Goal: Information Seeking & Learning: Learn about a topic

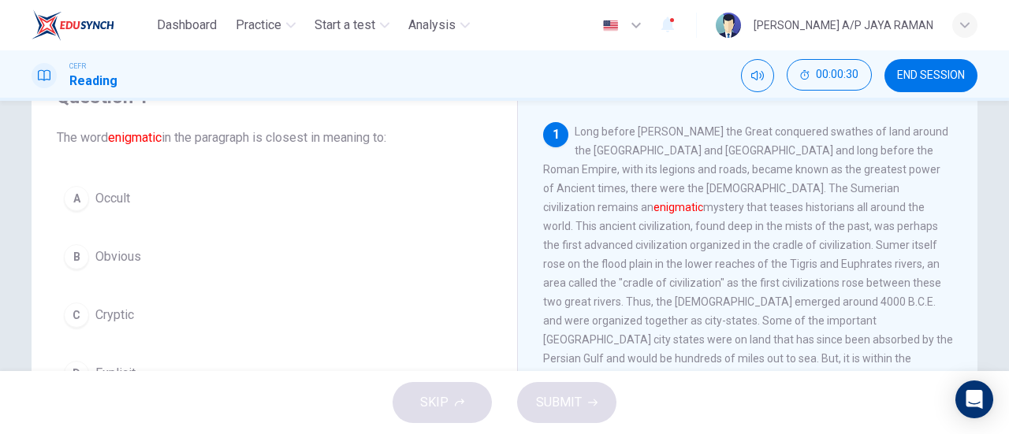
scroll to position [79, 0]
click at [192, 363] on button "D Explicit" at bounding box center [274, 374] width 435 height 39
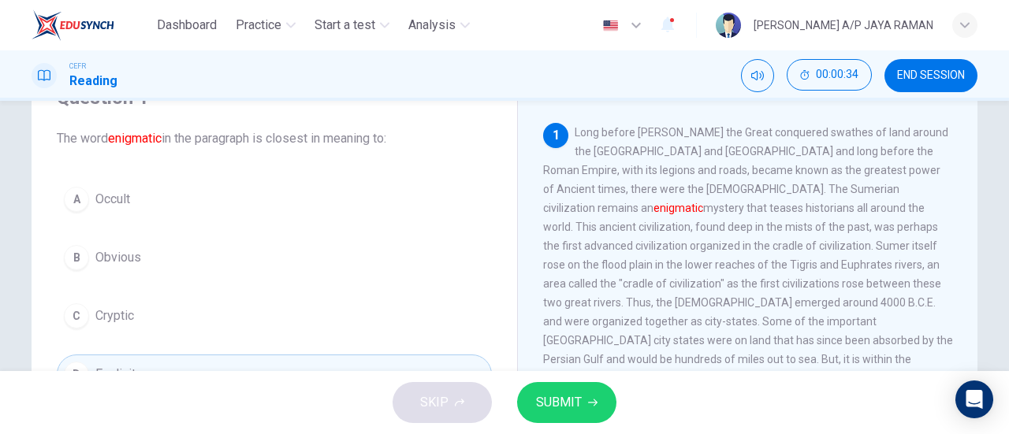
click at [593, 396] on button "SUBMIT" at bounding box center [566, 402] width 99 height 41
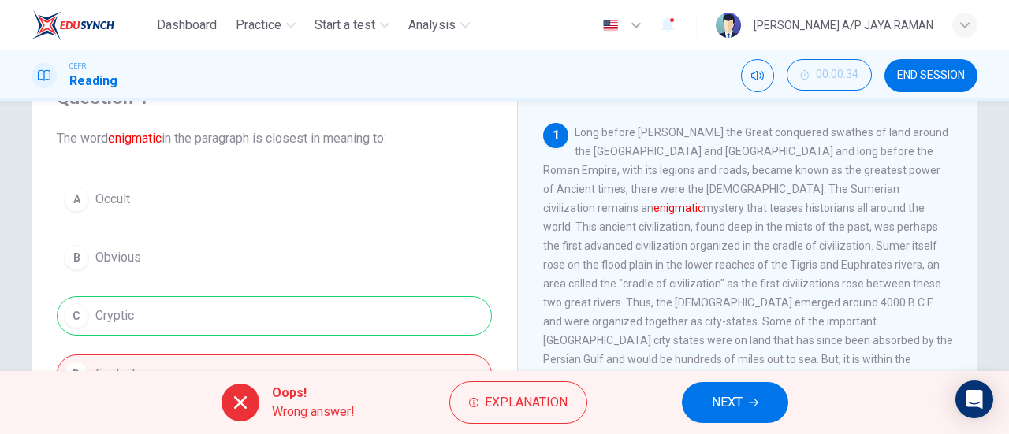
click at [755, 411] on button "NEXT" at bounding box center [735, 402] width 106 height 41
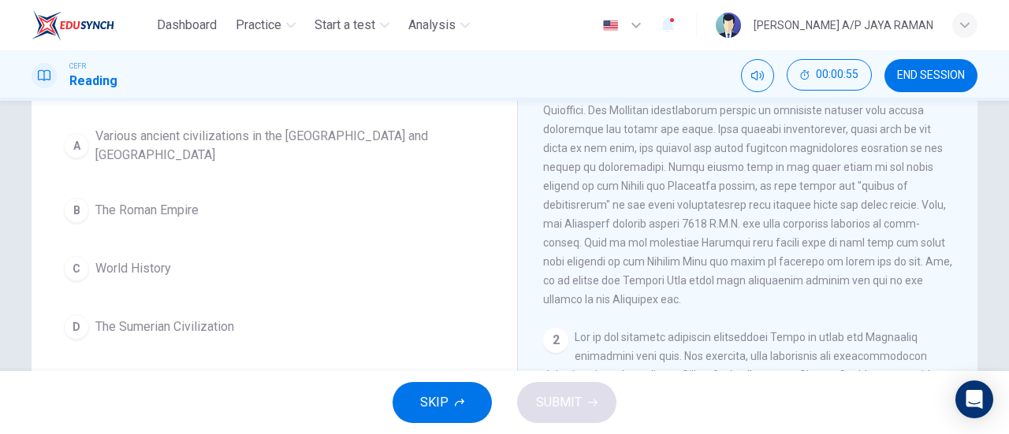
click at [244, 307] on button "D The Sumerian Civilization" at bounding box center [274, 326] width 435 height 39
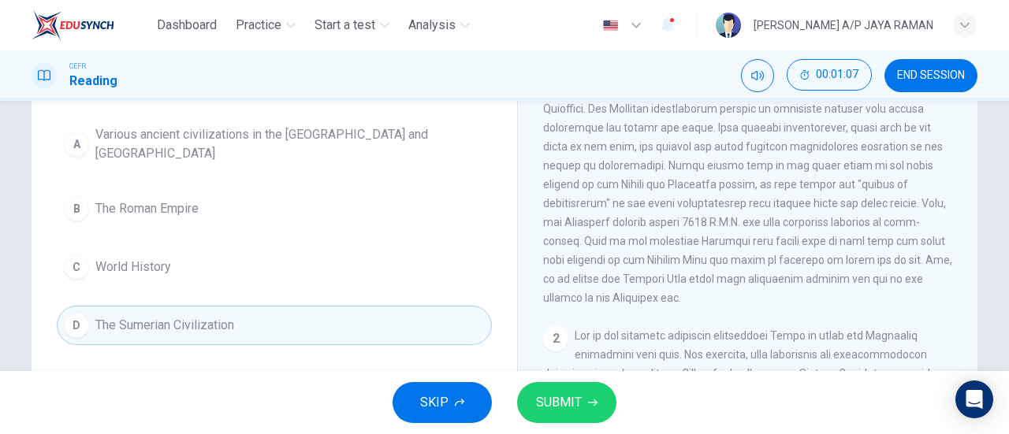
scroll to position [0, 0]
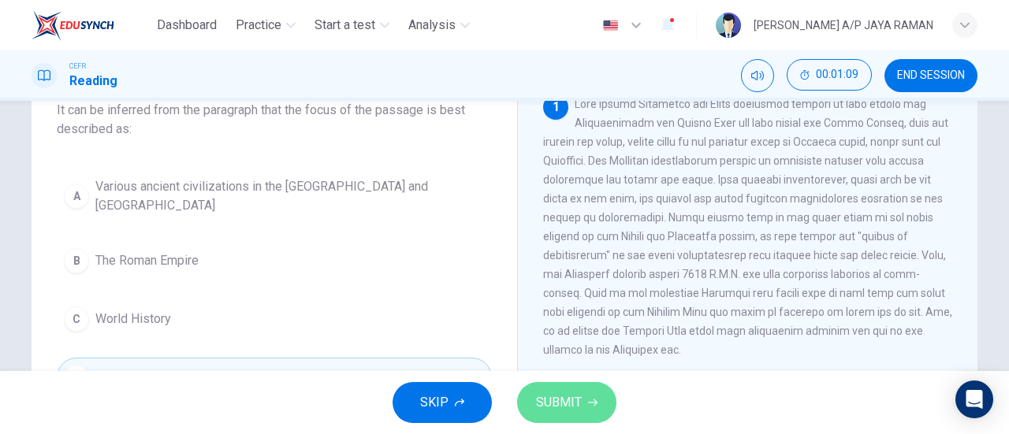
click at [587, 395] on button "SUBMIT" at bounding box center [566, 402] width 99 height 41
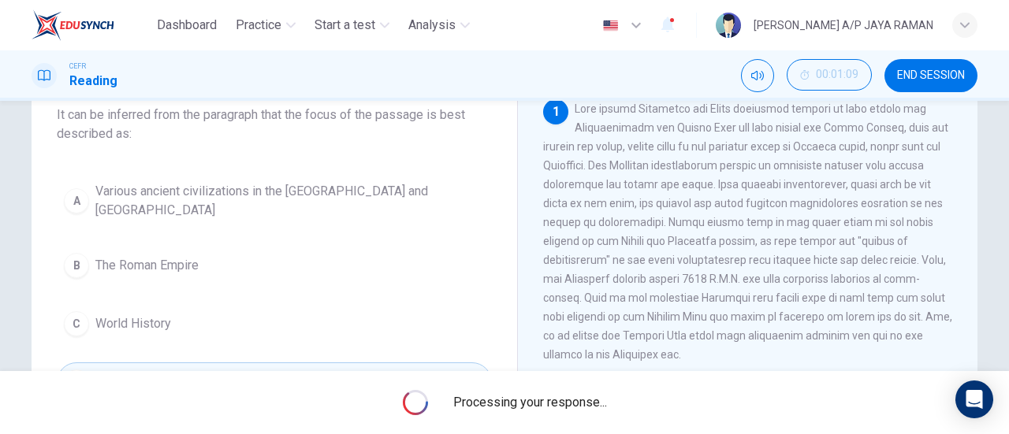
scroll to position [102, 0]
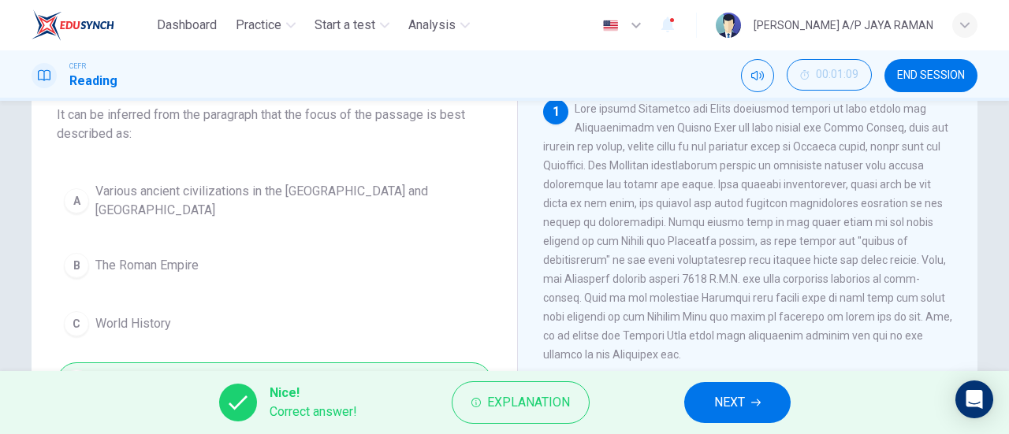
click at [744, 415] on button "NEXT" at bounding box center [737, 402] width 106 height 41
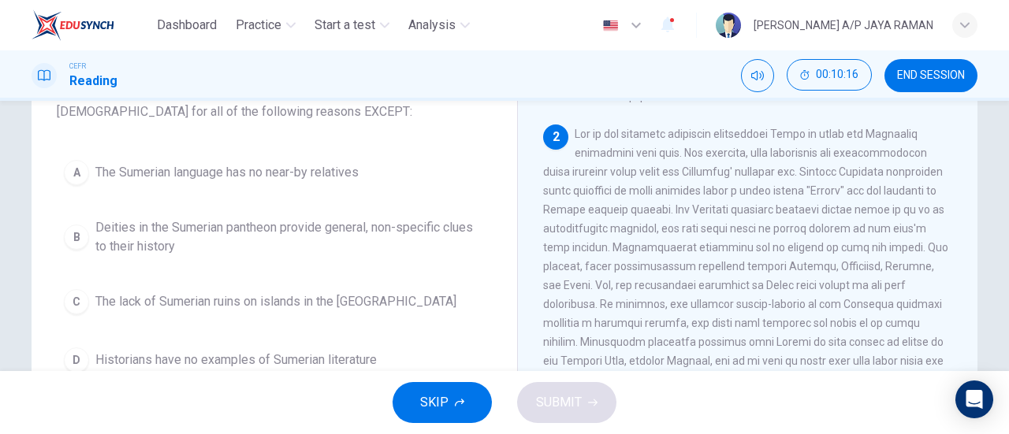
scroll to position [125, 0]
drag, startPoint x: 748, startPoint y: 185, endPoint x: 821, endPoint y: 186, distance: 73.3
click at [821, 186] on span at bounding box center [745, 276] width 405 height 296
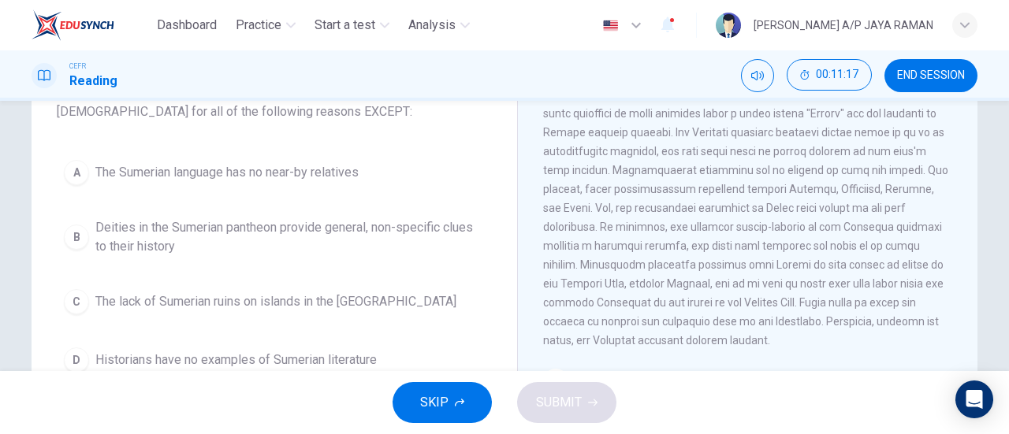
scroll to position [314, 0]
click at [407, 297] on button "C The lack of Sumerian ruins on islands in the [GEOGRAPHIC_DATA]" at bounding box center [274, 301] width 435 height 39
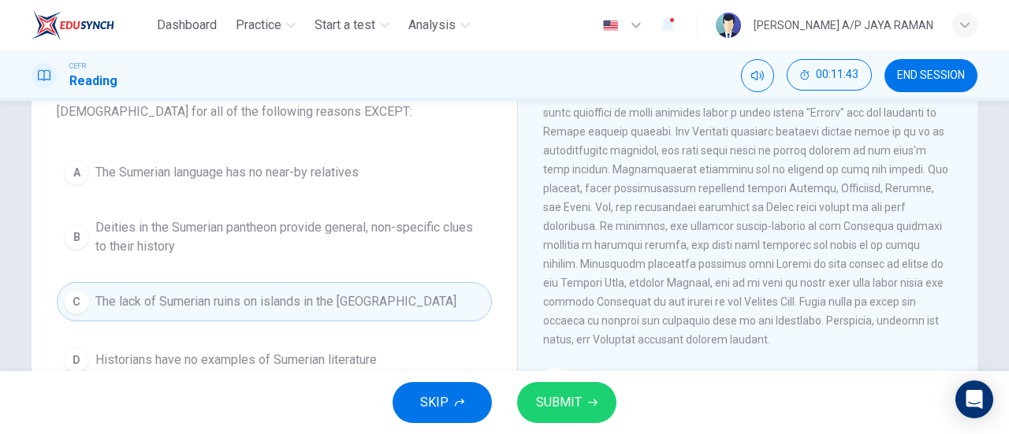
click at [575, 400] on span "SUBMIT" at bounding box center [559, 403] width 46 height 22
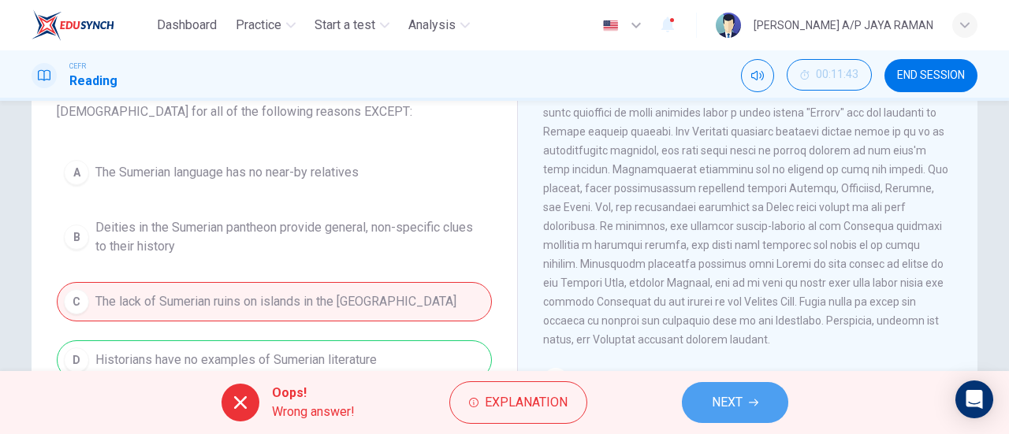
click at [750, 399] on icon "button" at bounding box center [753, 402] width 9 height 9
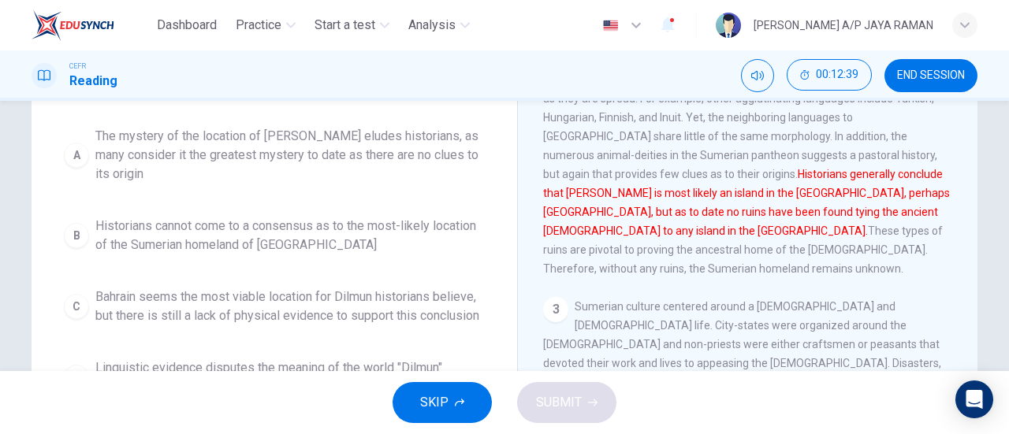
scroll to position [234, 0]
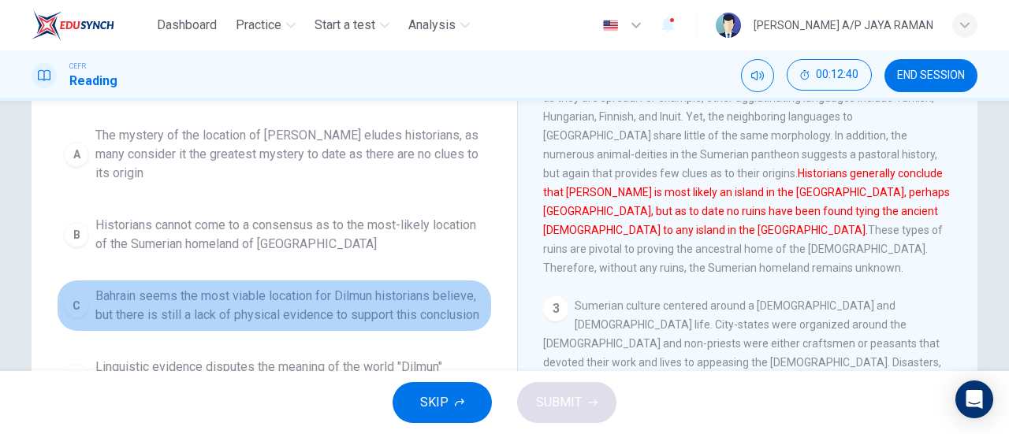
click at [399, 317] on span "Bahrain seems the most viable location for Dilmun historians believe, but there…" at bounding box center [289, 306] width 389 height 38
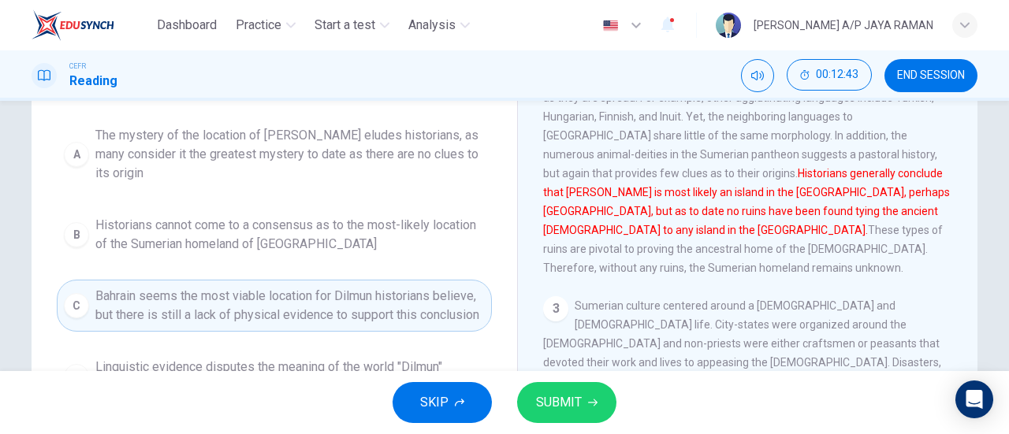
click at [571, 406] on span "SUBMIT" at bounding box center [559, 403] width 46 height 22
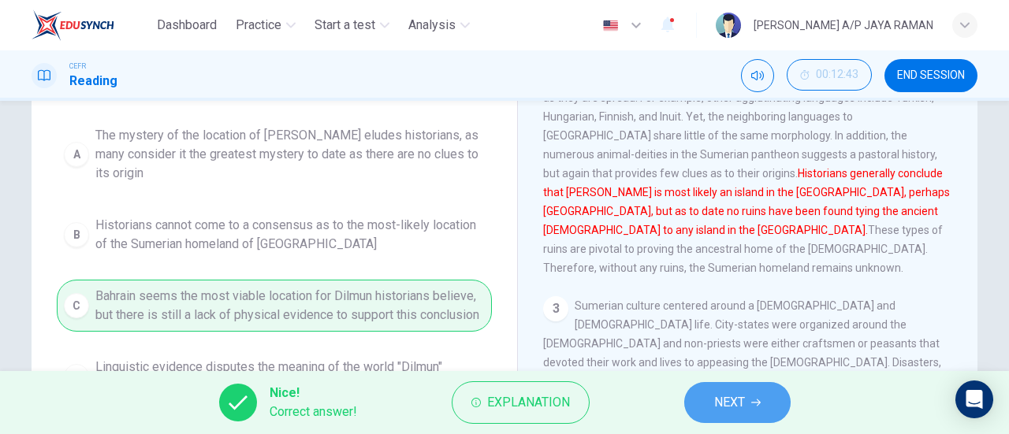
click at [724, 392] on span "NEXT" at bounding box center [729, 403] width 31 height 22
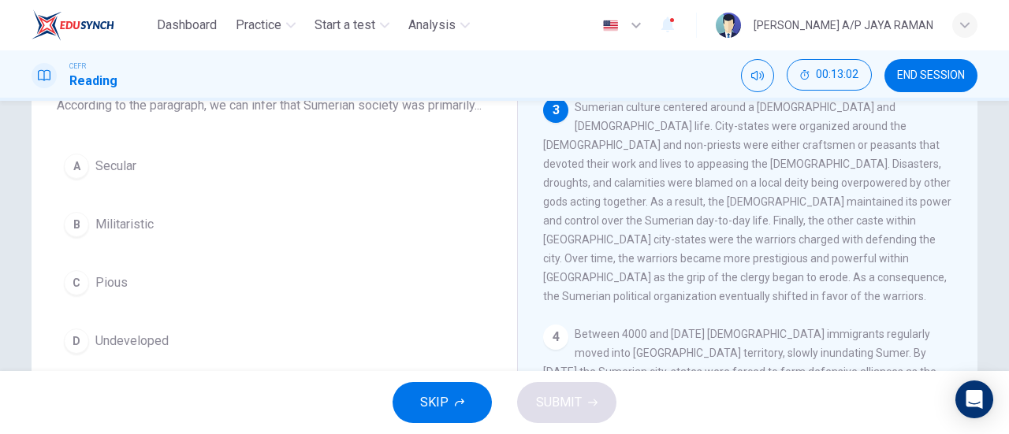
scroll to position [112, 0]
click at [180, 302] on button "C Pious" at bounding box center [274, 282] width 435 height 39
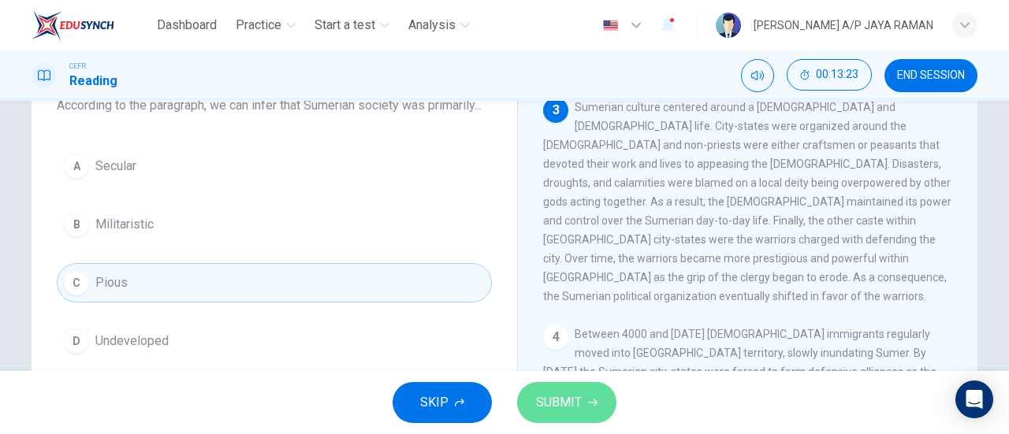
click at [592, 405] on icon "button" at bounding box center [592, 402] width 9 height 9
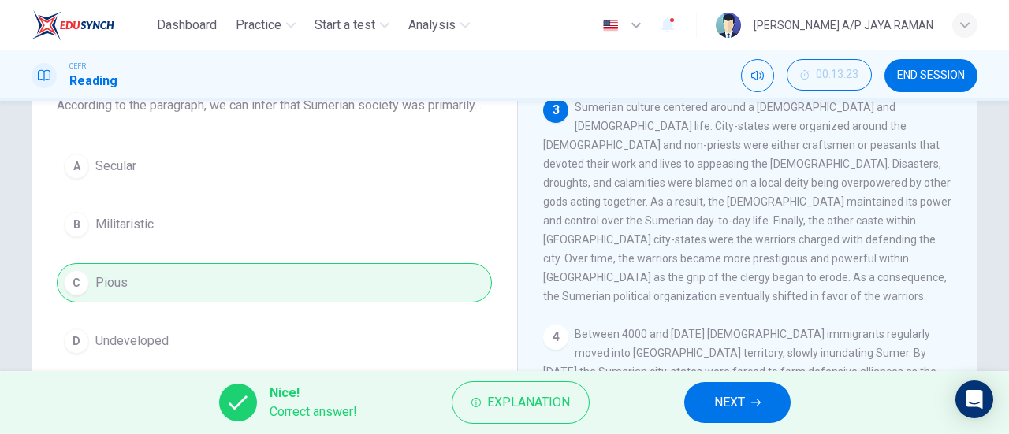
click at [708, 407] on button "NEXT" at bounding box center [737, 402] width 106 height 41
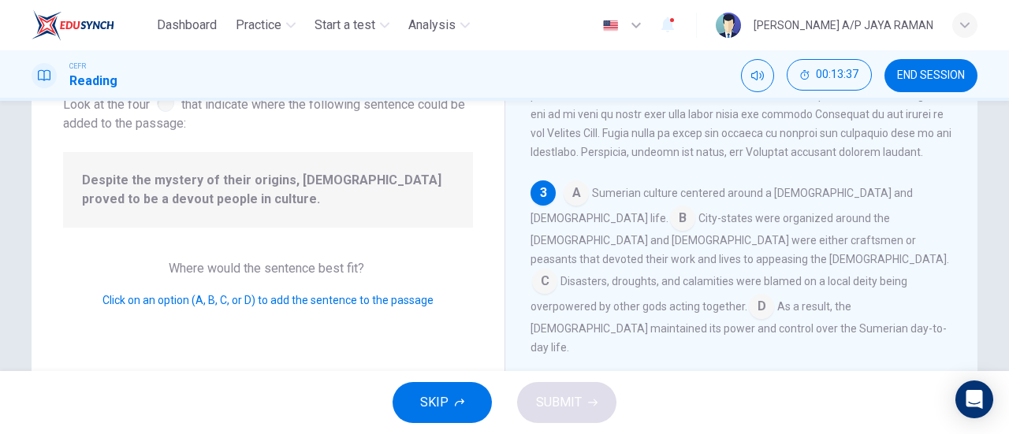
scroll to position [498, 0]
click at [695, 206] on input at bounding box center [682, 218] width 25 height 25
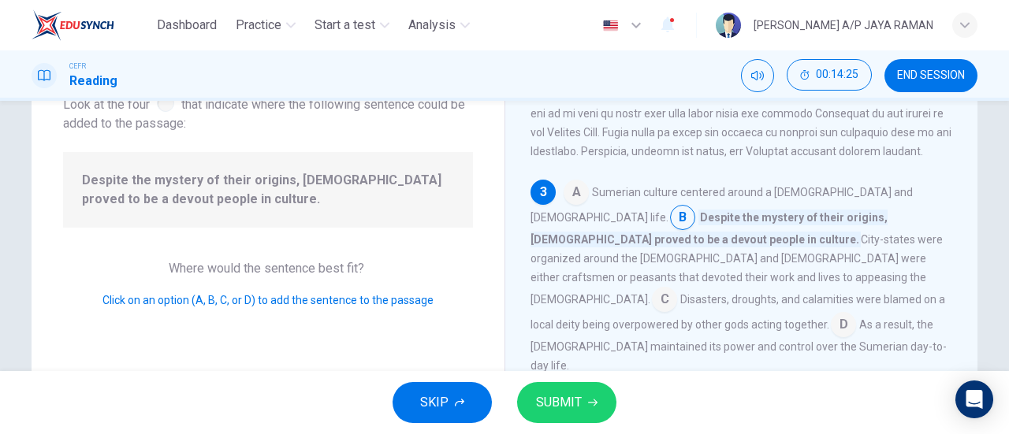
click at [579, 192] on input at bounding box center [576, 193] width 25 height 25
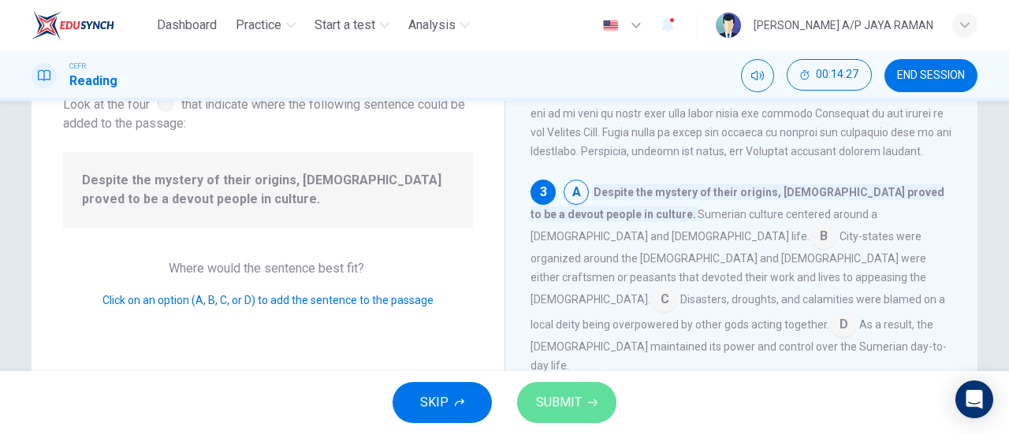
click at [573, 406] on span "SUBMIT" at bounding box center [559, 403] width 46 height 22
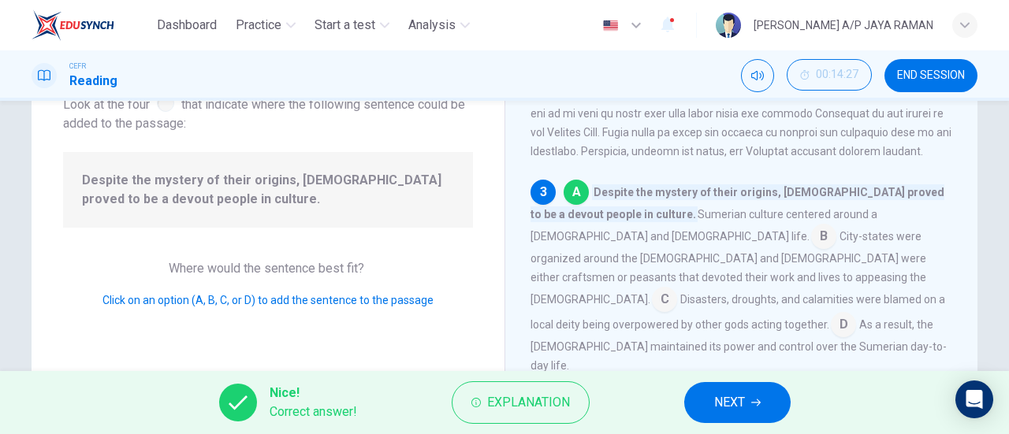
click at [746, 404] on button "NEXT" at bounding box center [737, 402] width 106 height 41
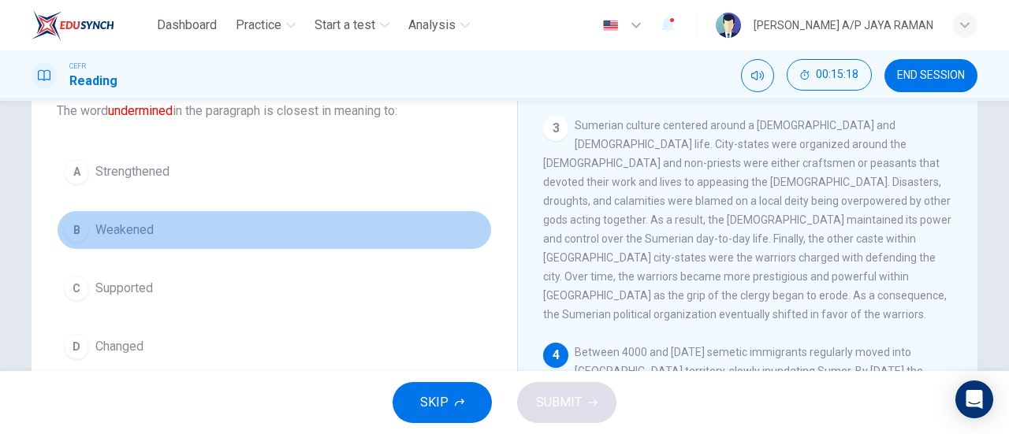
scroll to position [106, 0]
click at [148, 221] on span "Weakened" at bounding box center [124, 230] width 58 height 19
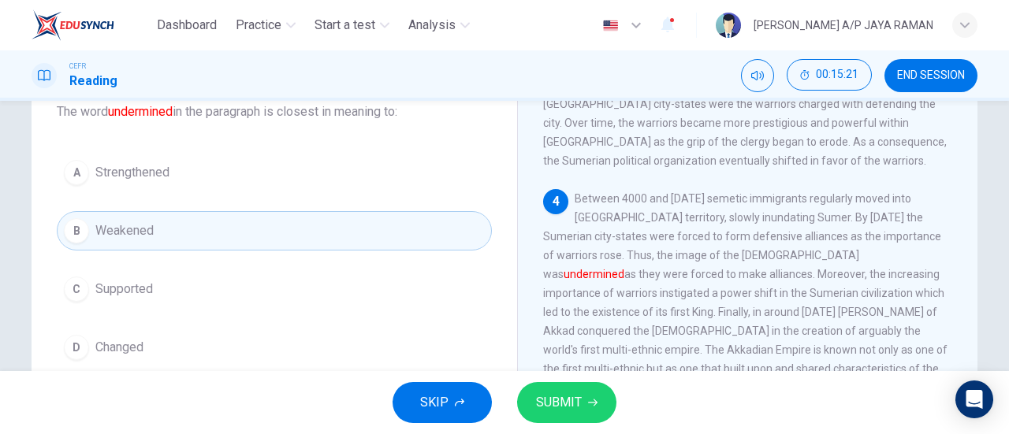
scroll to position [741, 0]
click at [567, 408] on span "SUBMIT" at bounding box center [559, 403] width 46 height 22
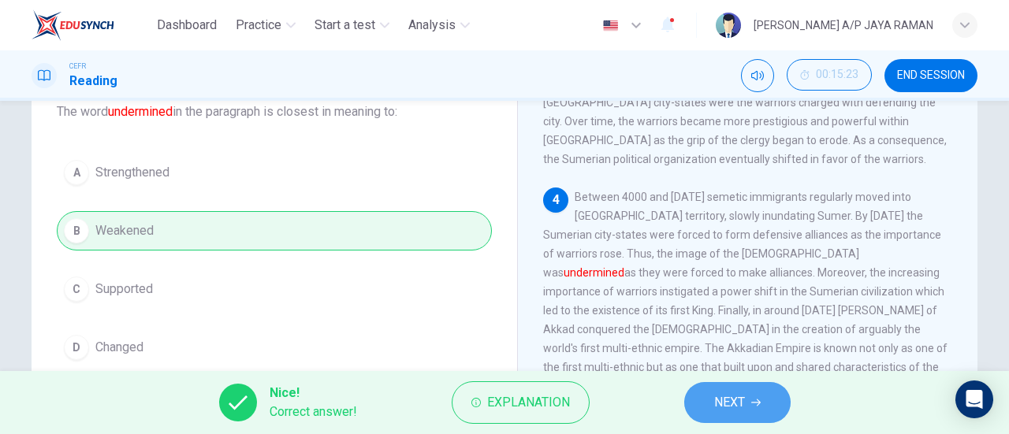
click at [725, 405] on span "NEXT" at bounding box center [729, 403] width 31 height 22
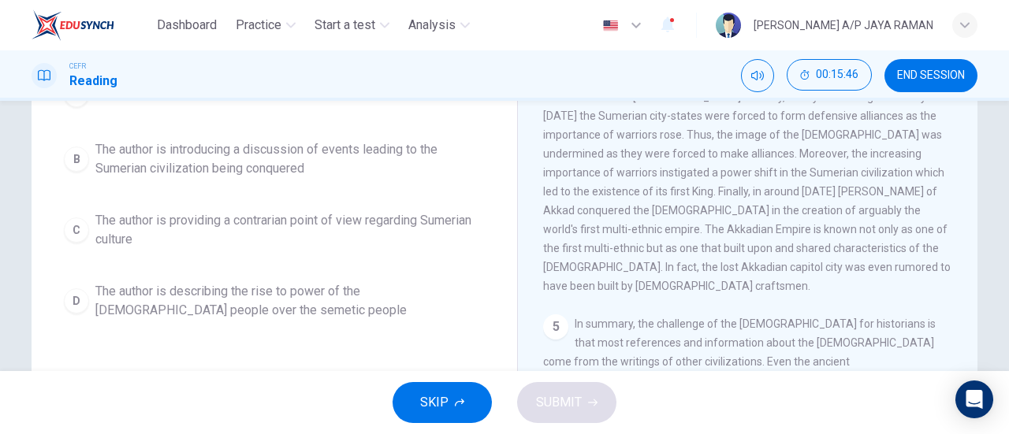
scroll to position [184, 0]
click at [355, 181] on button "B The author is introducing a discussion of events leading to the Sumerian civi…" at bounding box center [274, 158] width 435 height 52
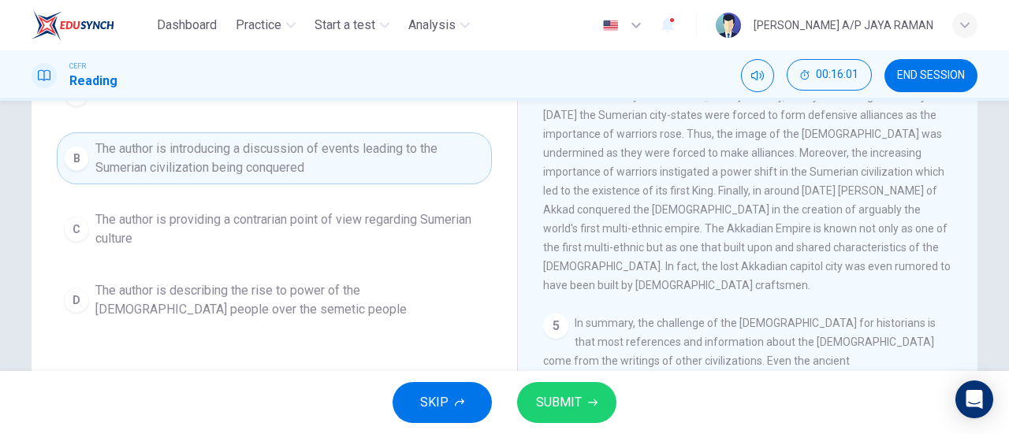
click at [553, 389] on button "SUBMIT" at bounding box center [566, 402] width 99 height 41
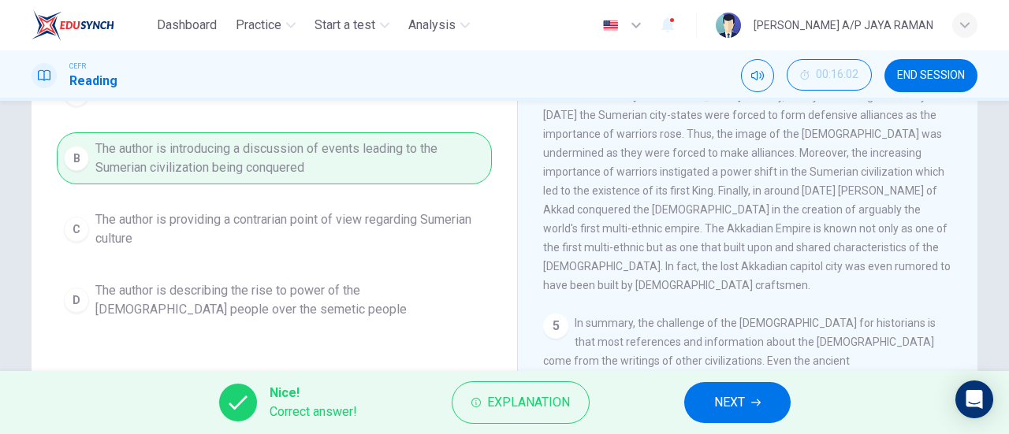
click at [757, 401] on icon "button" at bounding box center [755, 402] width 9 height 9
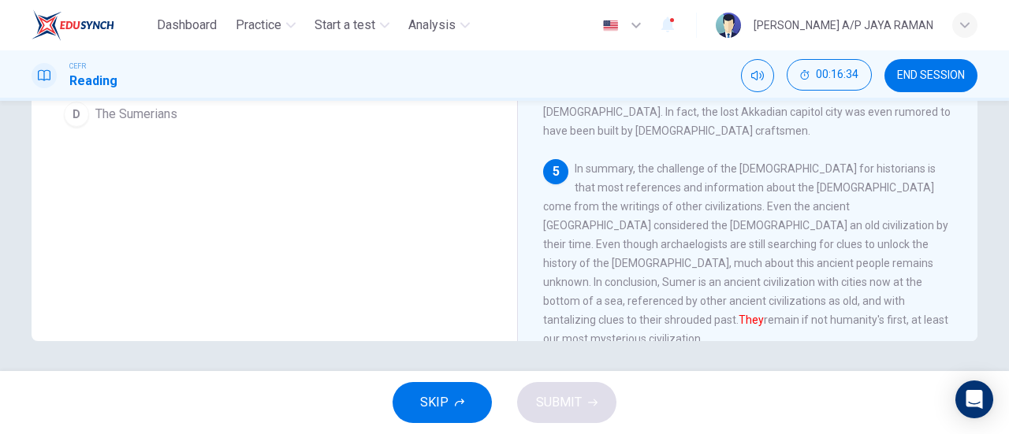
scroll to position [340, 0]
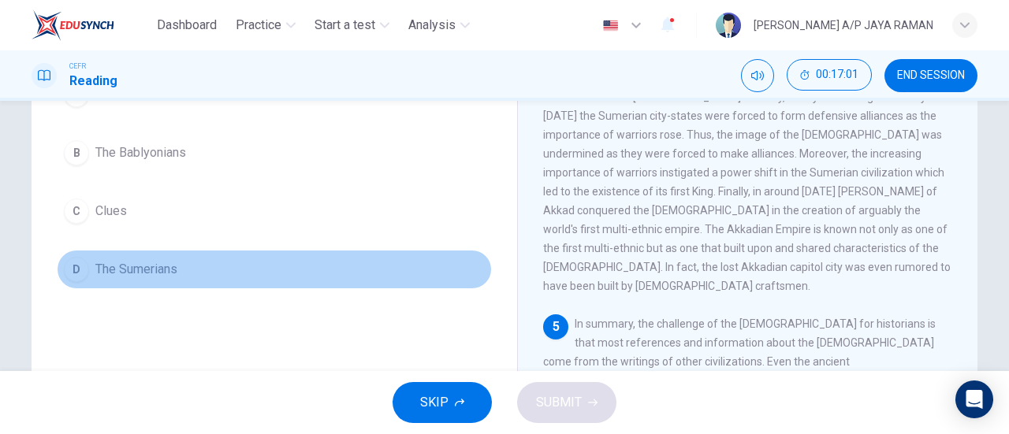
click at [218, 270] on button "D The Sumerians" at bounding box center [274, 269] width 435 height 39
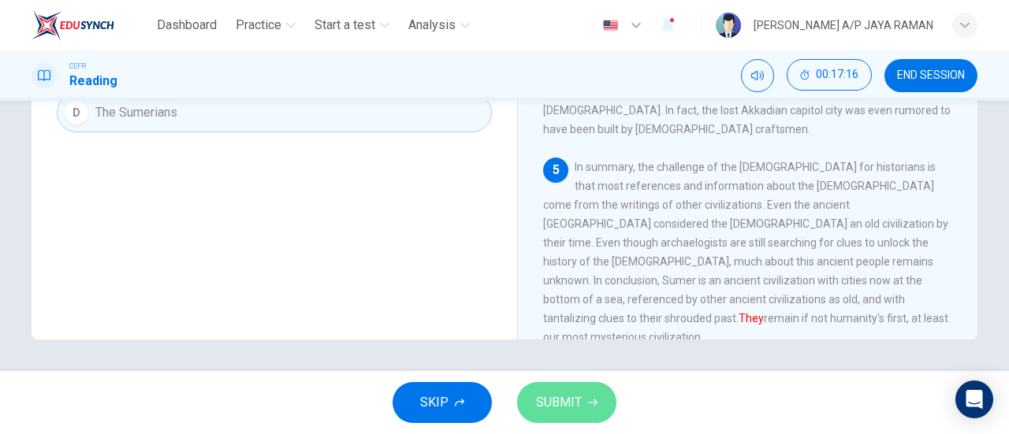
click at [577, 406] on span "SUBMIT" at bounding box center [559, 403] width 46 height 22
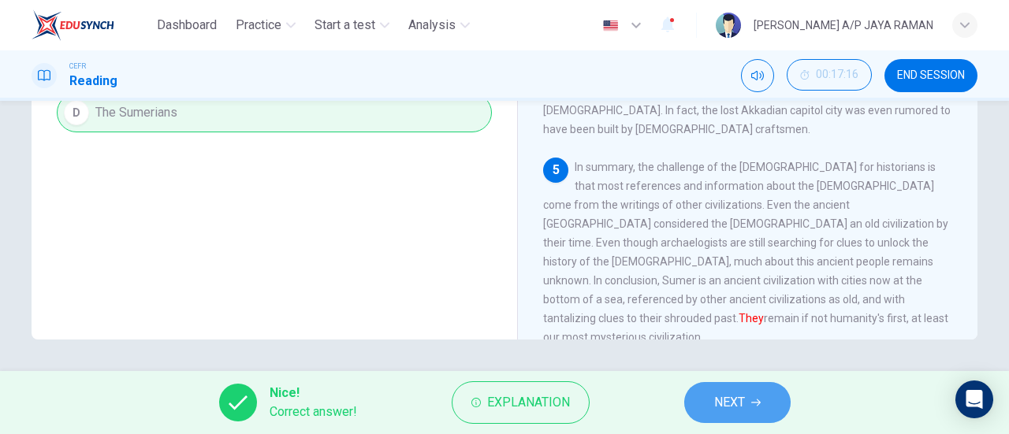
click at [698, 404] on button "NEXT" at bounding box center [737, 402] width 106 height 41
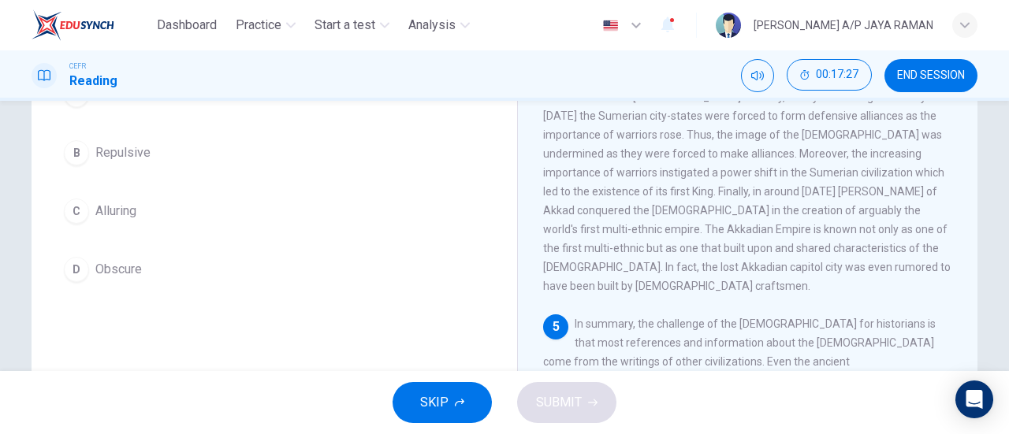
scroll to position [183, 0]
click at [158, 277] on button "D Obscure" at bounding box center [274, 270] width 435 height 39
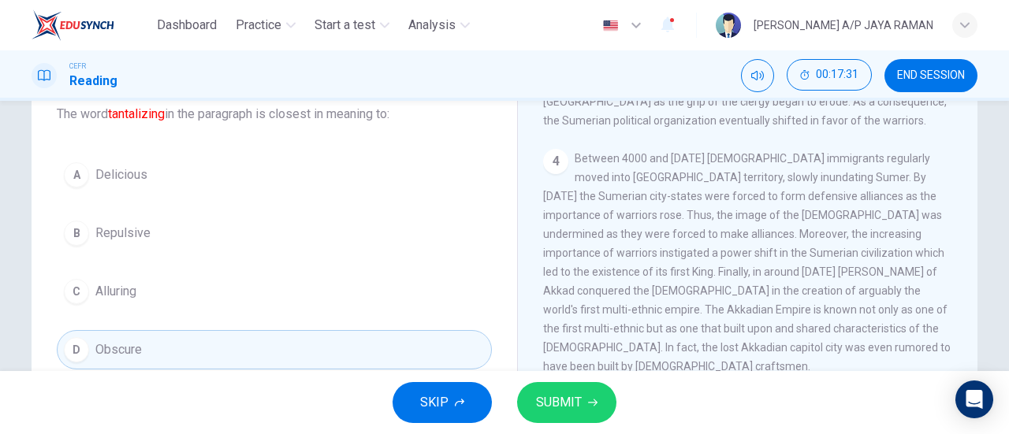
scroll to position [104, 0]
click at [573, 396] on span "SUBMIT" at bounding box center [559, 403] width 46 height 22
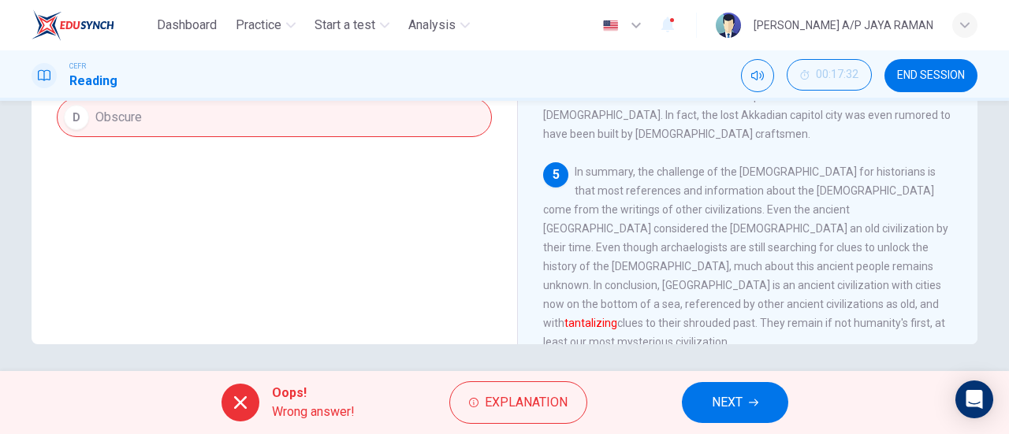
scroll to position [340, 0]
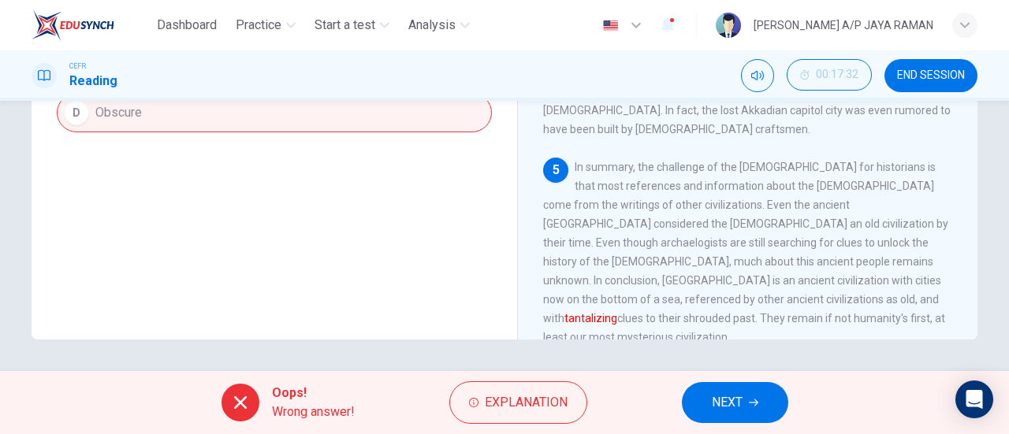
click at [733, 403] on span "NEXT" at bounding box center [727, 403] width 31 height 22
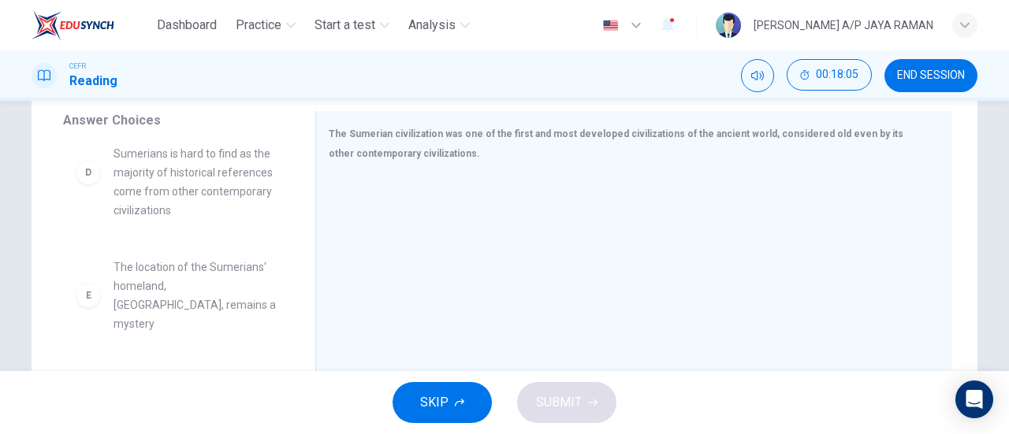
scroll to position [314, 0]
click at [216, 257] on span "The location of the Sumerians' homeland, [GEOGRAPHIC_DATA], remains a mystery" at bounding box center [195, 295] width 164 height 76
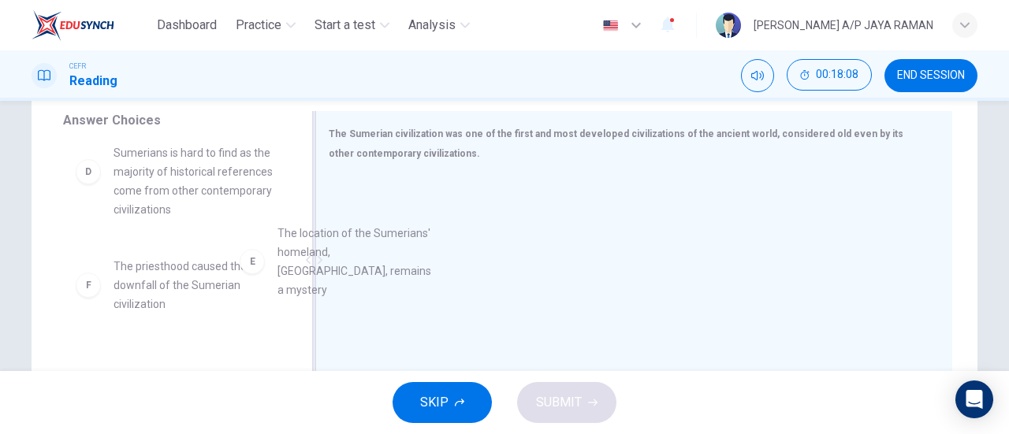
drag, startPoint x: 216, startPoint y: 255, endPoint x: 430, endPoint y: 239, distance: 215.0
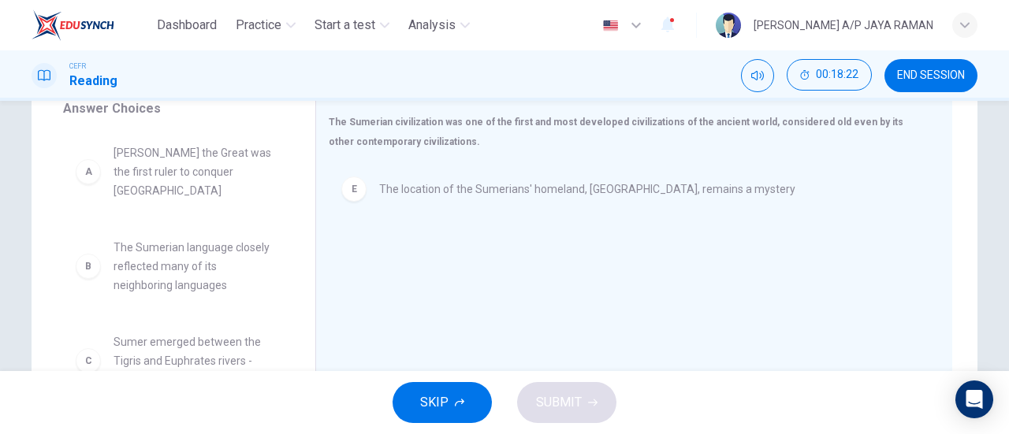
scroll to position [274, 0]
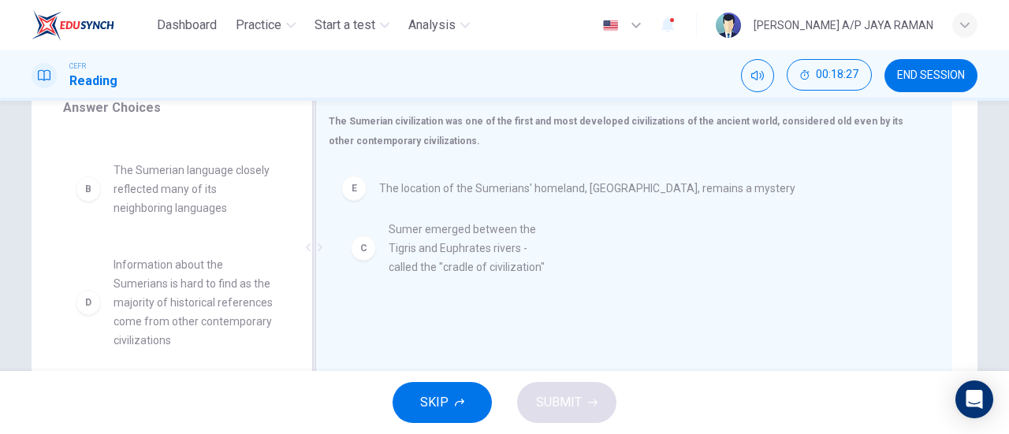
drag, startPoint x: 169, startPoint y: 288, endPoint x: 448, endPoint y: 262, distance: 280.1
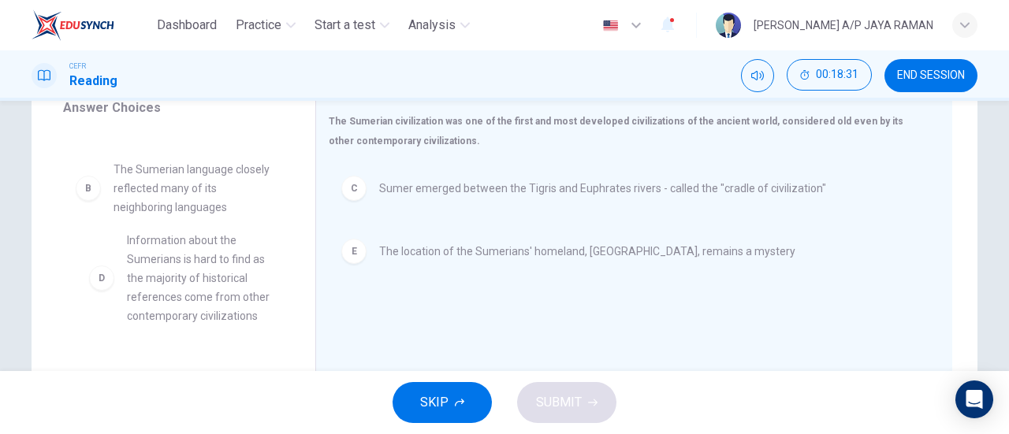
drag, startPoint x: 199, startPoint y: 264, endPoint x: 221, endPoint y: 261, distance: 22.3
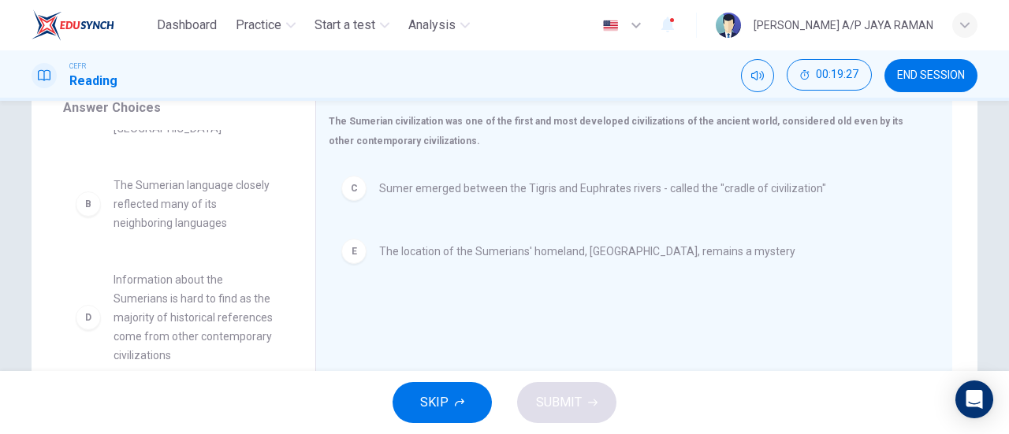
scroll to position [0, 0]
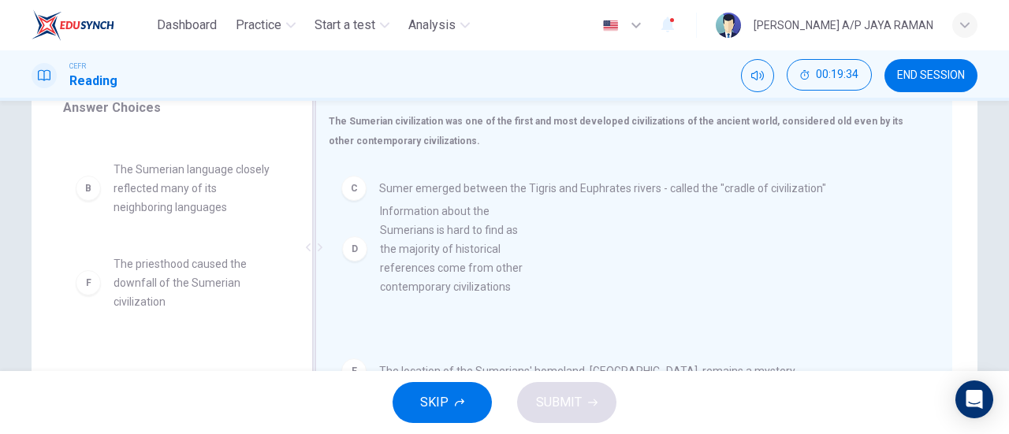
drag, startPoint x: 220, startPoint y: 285, endPoint x: 517, endPoint y: 249, distance: 299.2
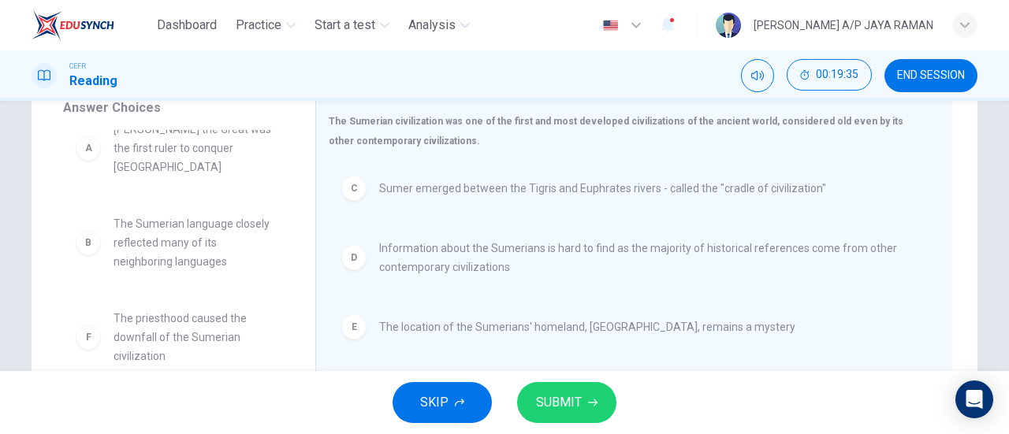
scroll to position [9, 0]
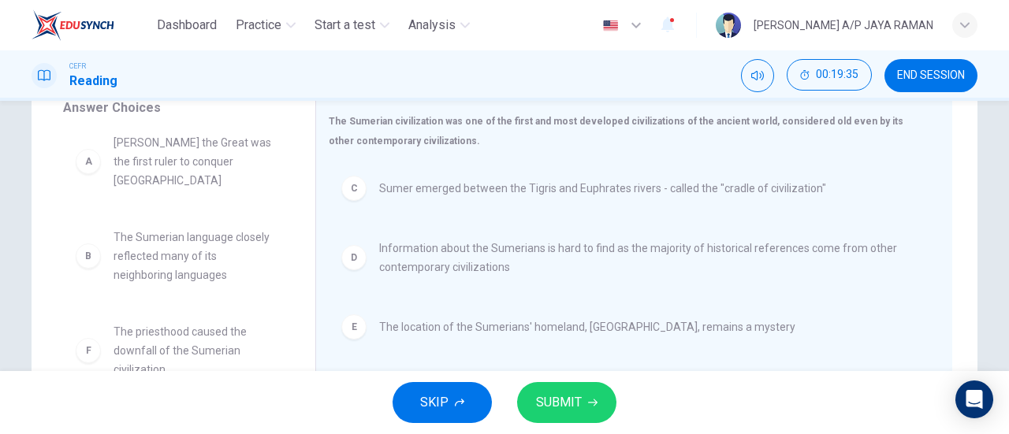
click at [581, 409] on button "SUBMIT" at bounding box center [566, 402] width 99 height 41
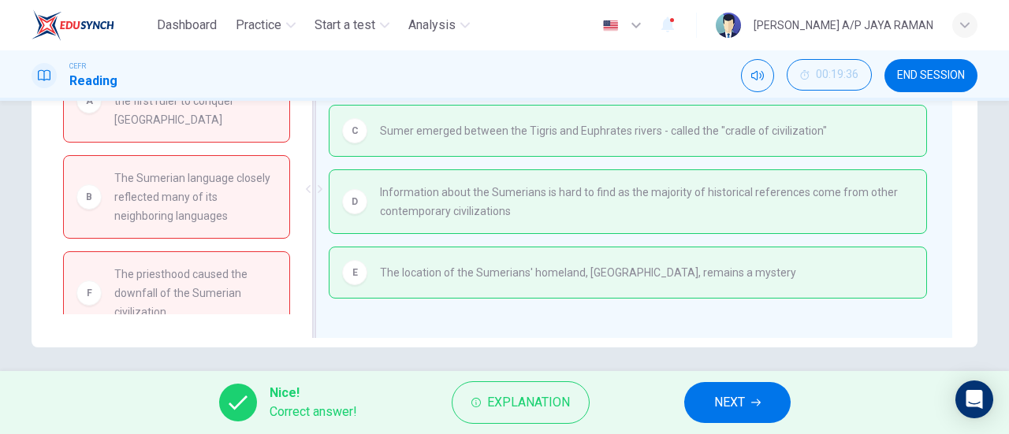
scroll to position [340, 0]
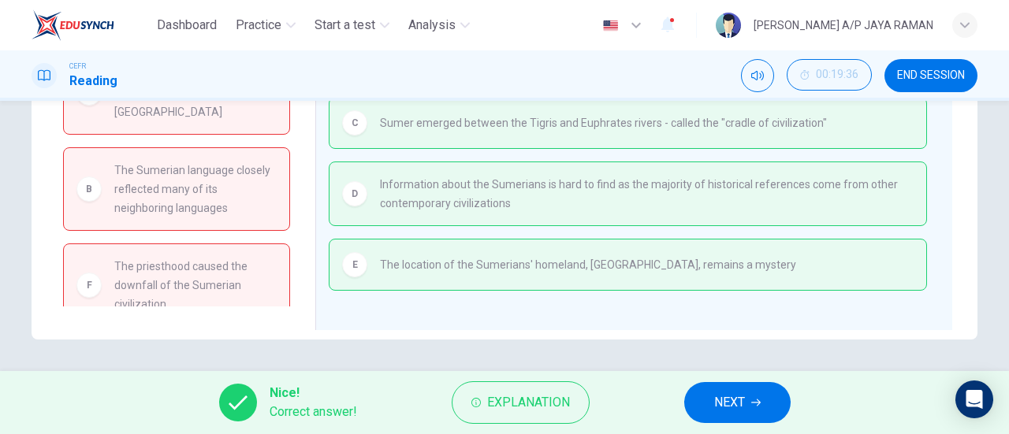
click at [735, 413] on span "NEXT" at bounding box center [729, 403] width 31 height 22
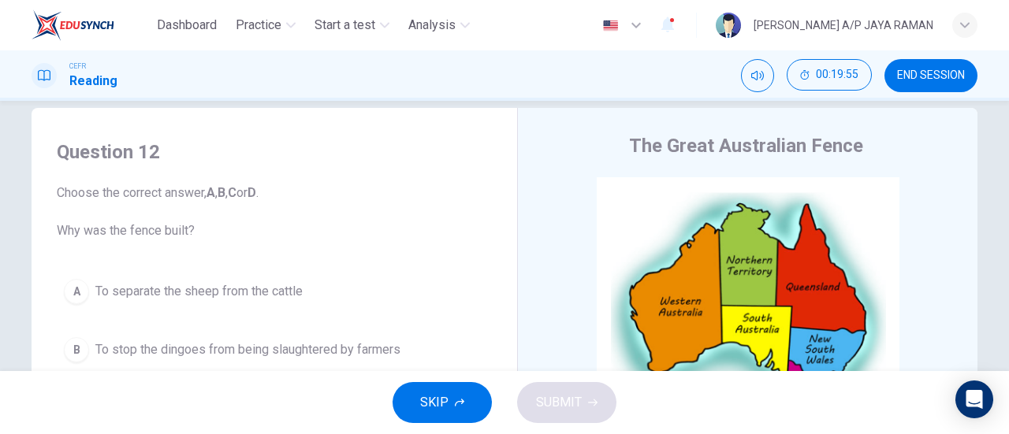
scroll to position [24, 0]
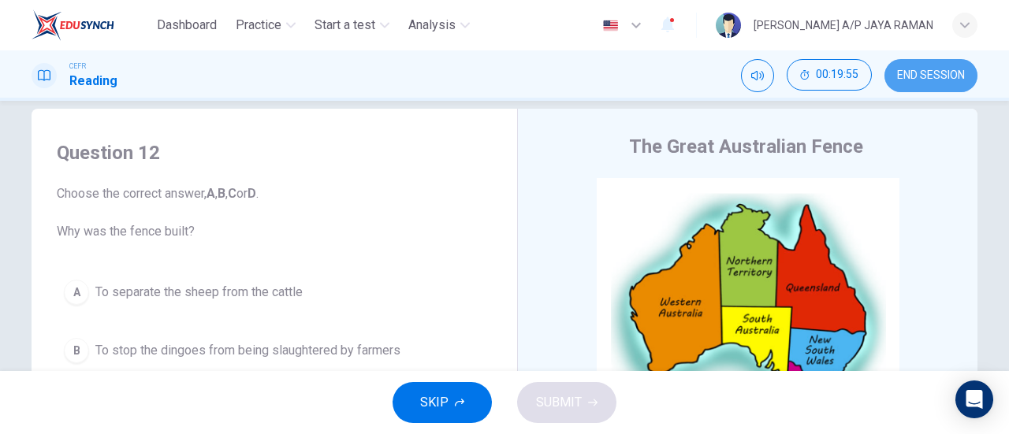
click at [932, 82] on button "END SESSION" at bounding box center [930, 75] width 93 height 33
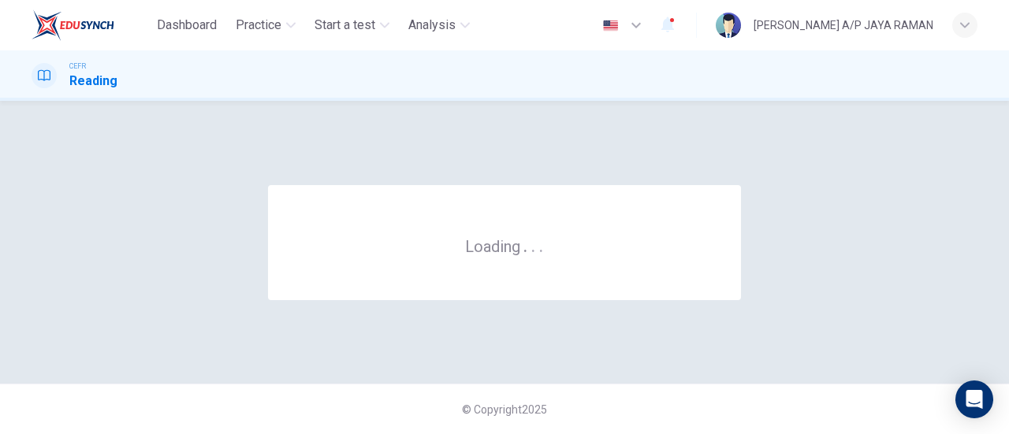
scroll to position [0, 0]
